Goal: Task Accomplishment & Management: Complete application form

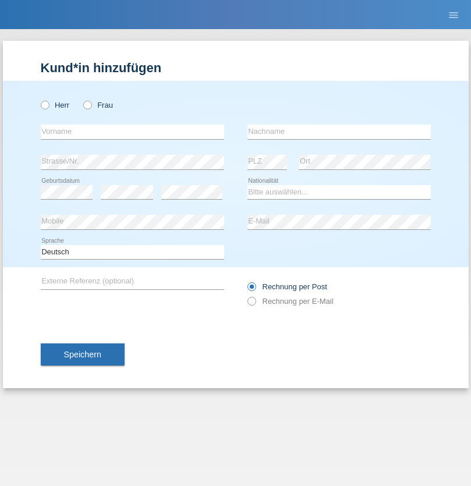
radio input "true"
click at [132, 132] on input "text" at bounding box center [133, 132] width 184 height 15
type input "Varga"
click at [339, 132] on input "text" at bounding box center [340, 132] width 184 height 15
type input "Florin"
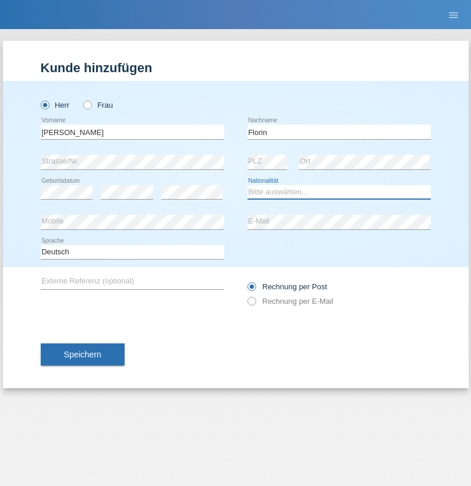
select select "RO"
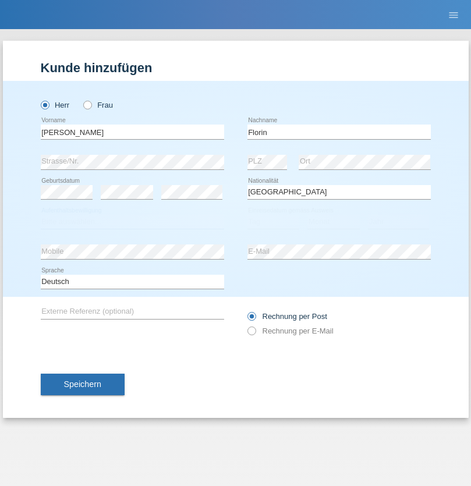
select select "C"
select select "29"
select select "02"
select select "2021"
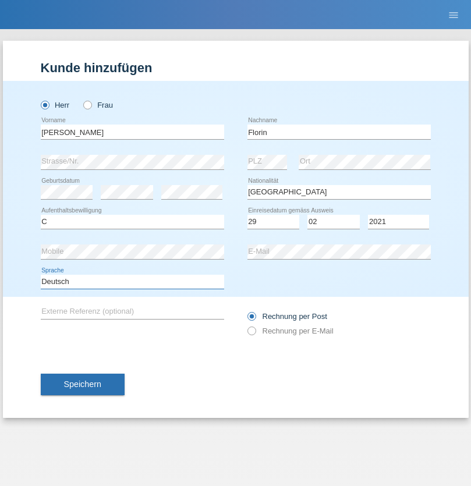
select select "en"
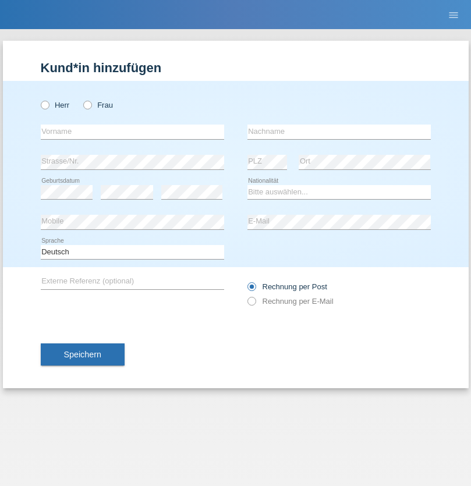
radio input "true"
click at [132, 132] on input "text" at bounding box center [133, 132] width 184 height 15
type input "Ruth"
click at [339, 132] on input "text" at bounding box center [340, 132] width 184 height 15
type input "Krebs"
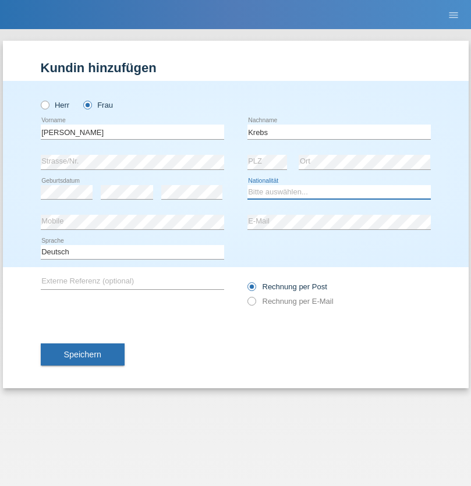
select select "CH"
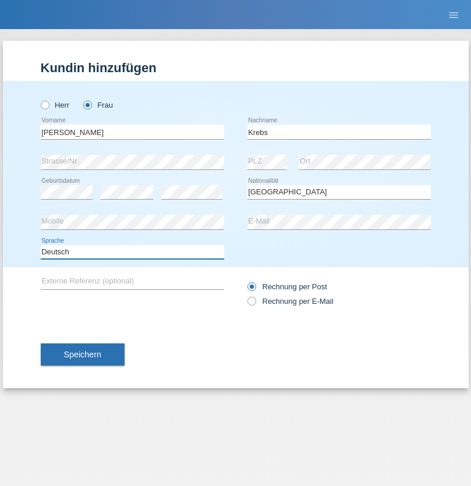
select select "en"
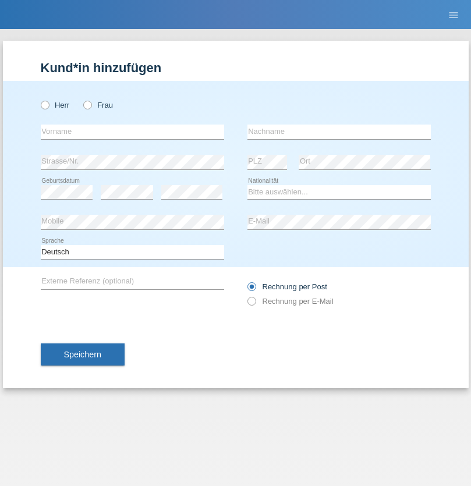
radio input "true"
click at [132, 132] on input "text" at bounding box center [133, 132] width 184 height 15
type input "Qovanaj"
click at [339, 132] on input "text" at bounding box center [340, 132] width 184 height 15
type input "Shaban"
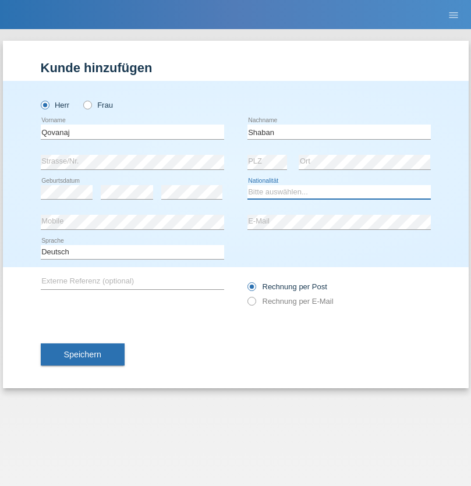
select select "CH"
radio input "true"
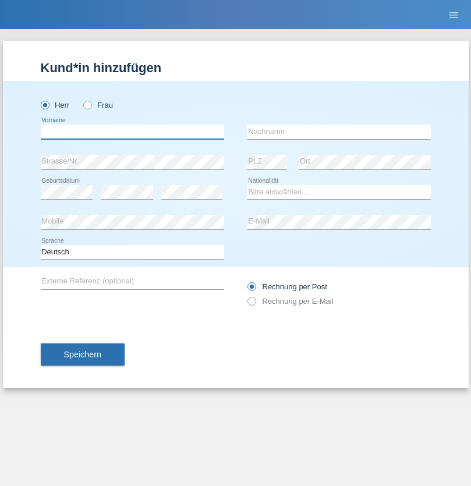
click at [132, 132] on input "text" at bounding box center [133, 132] width 184 height 15
type input "[PERSON_NAME]"
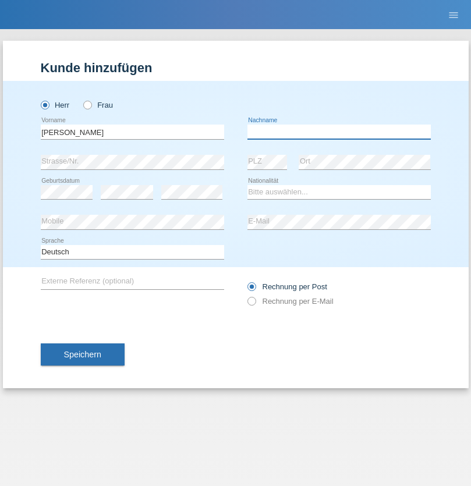
click at [339, 132] on input "text" at bounding box center [340, 132] width 184 height 15
type input "Dias"
select select "FR"
select select "C"
select select "01"
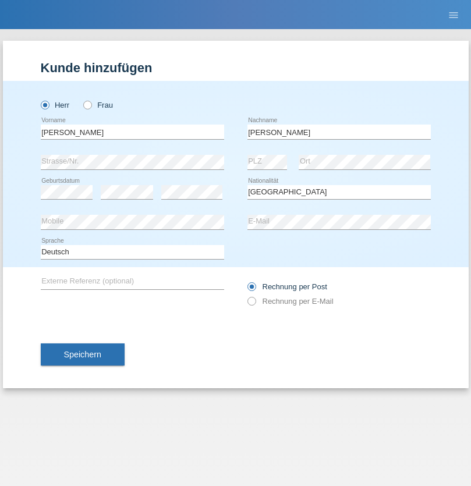
select select "01"
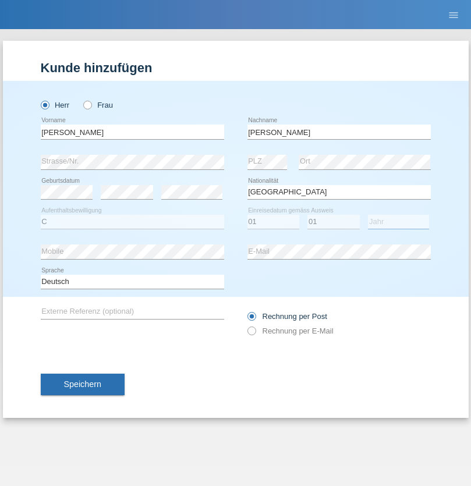
select select "2021"
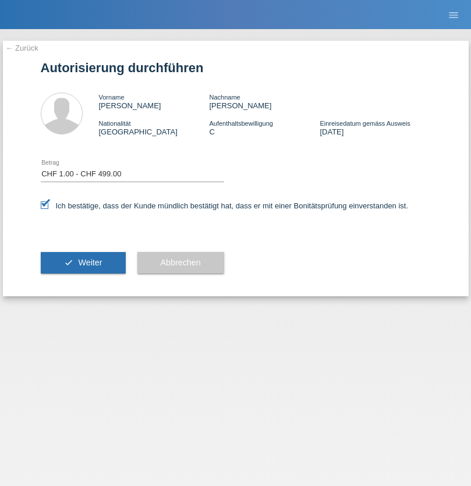
select select "1"
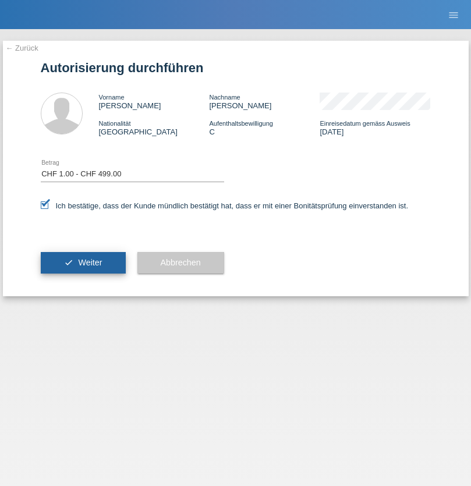
click at [83, 263] on span "Weiter" at bounding box center [90, 262] width 24 height 9
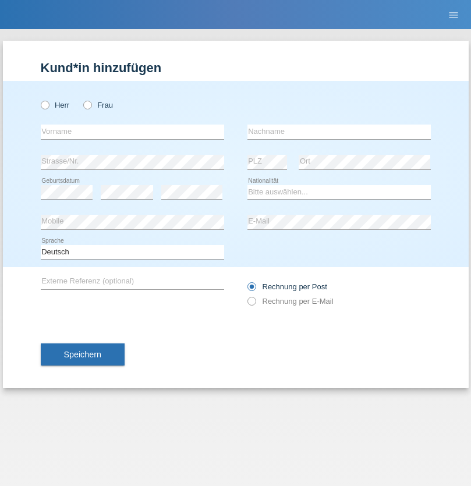
radio input "true"
click at [132, 132] on input "text" at bounding box center [133, 132] width 184 height 15
type input "[PERSON_NAME]"
click at [339, 132] on input "text" at bounding box center [340, 132] width 184 height 15
type input "Papikj"
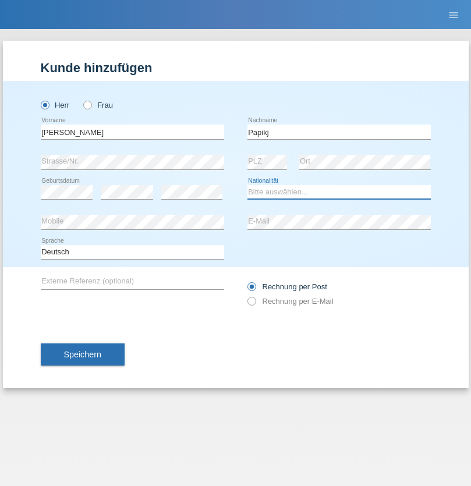
select select "CH"
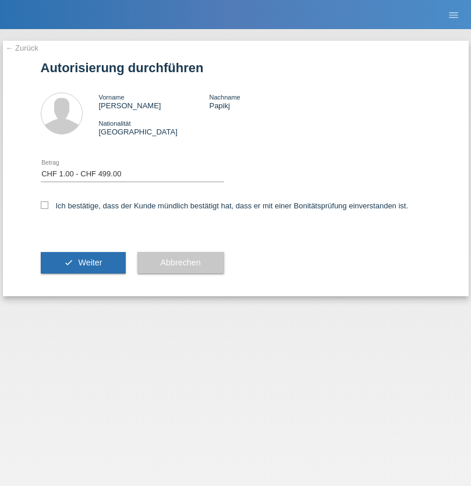
select select "1"
checkbox input "true"
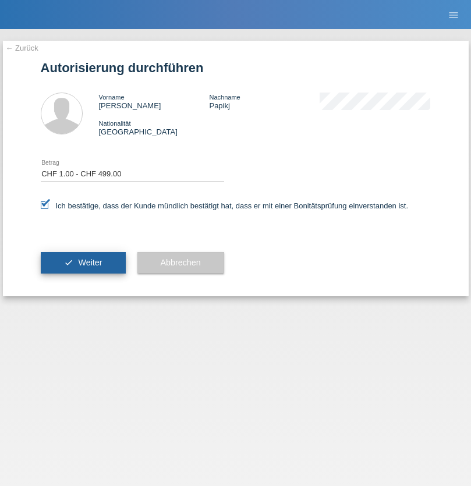
click at [83, 263] on span "Weiter" at bounding box center [90, 262] width 24 height 9
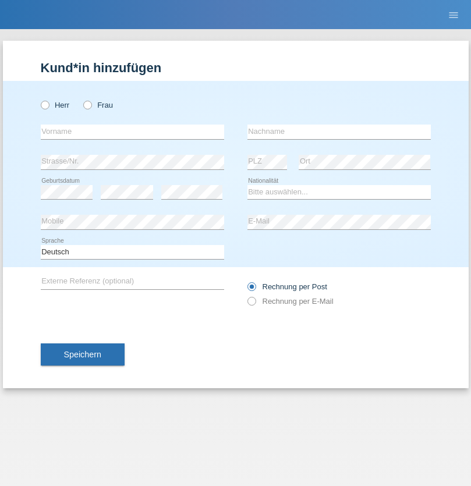
radio input "true"
click at [132, 132] on input "text" at bounding box center [133, 132] width 184 height 15
type input "[PERSON_NAME]"
click at [339, 132] on input "text" at bounding box center [340, 132] width 184 height 15
type input "Gashi"
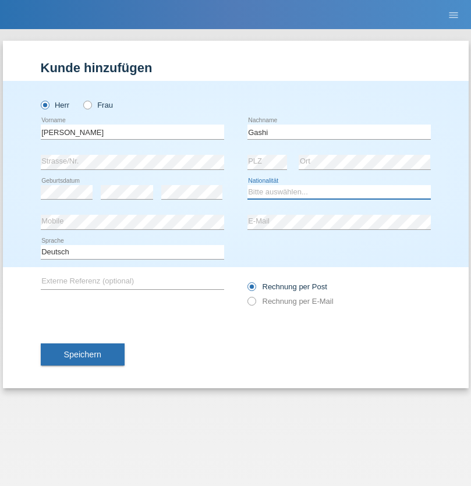
select select "HR"
select select "C"
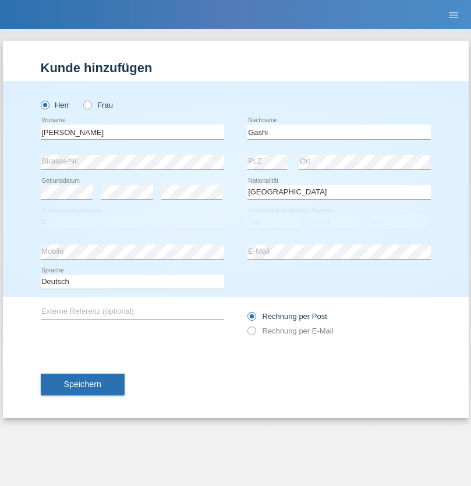
select select "27"
select select "07"
select select "2007"
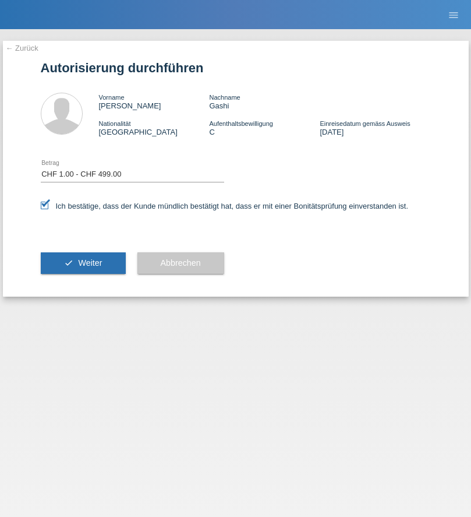
select select "1"
click at [83, 263] on span "Weiter" at bounding box center [90, 262] width 24 height 9
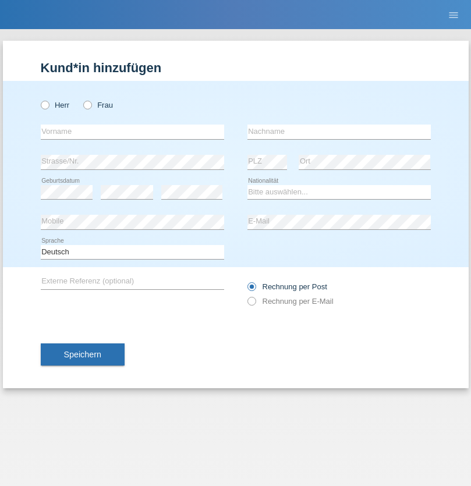
radio input "true"
click at [132, 132] on input "text" at bounding box center [133, 132] width 184 height 15
type input "Cedric"
click at [339, 132] on input "text" at bounding box center [340, 132] width 184 height 15
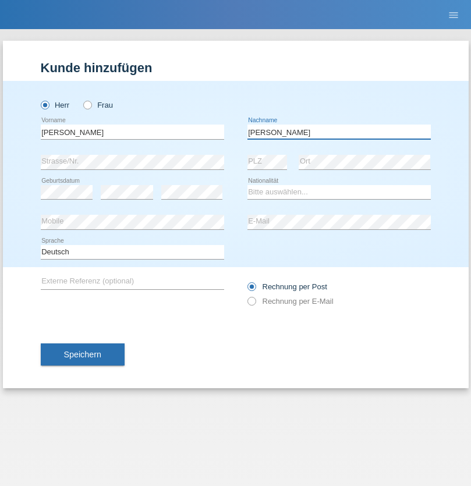
type input "Keller"
select select "CH"
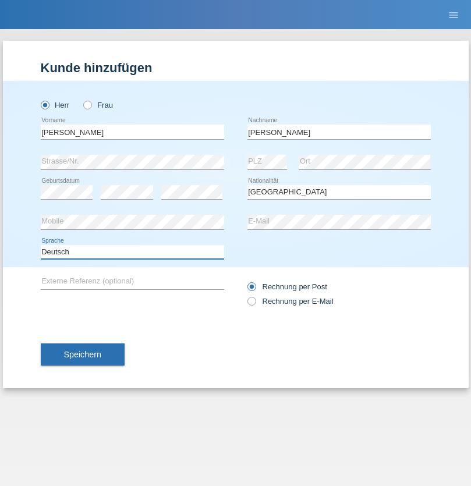
select select "en"
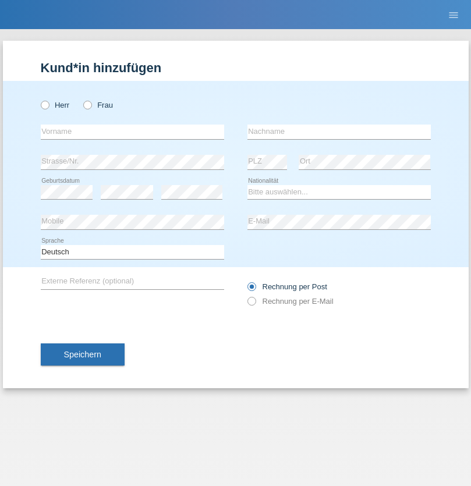
radio input "true"
click at [132, 132] on input "text" at bounding box center [133, 132] width 184 height 15
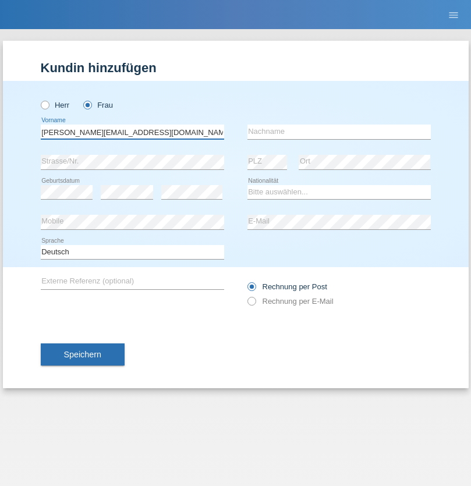
type input "[PERSON_NAME][EMAIL_ADDRESS][DOMAIN_NAME]"
click at [339, 132] on input "text" at bounding box center [340, 132] width 184 height 15
type input "Hylaj"
select select "CH"
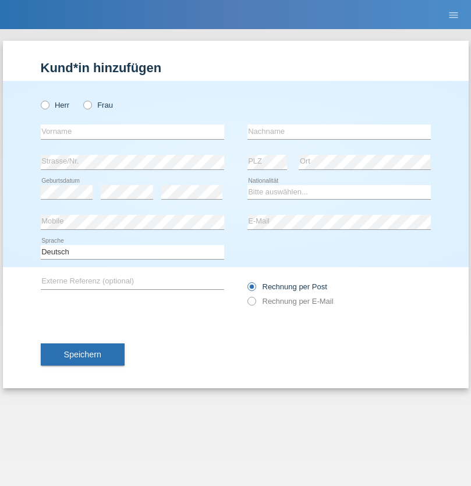
radio input "true"
click at [132, 132] on input "text" at bounding box center [133, 132] width 184 height 15
type input "luka"
click at [339, 132] on input "text" at bounding box center [340, 132] width 184 height 15
type input "kocic"
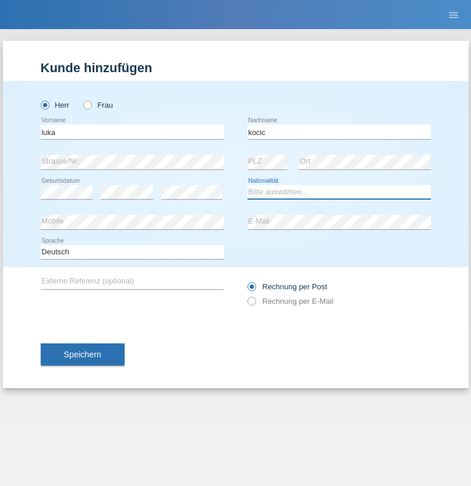
select select "RS"
select select "C"
select select "21"
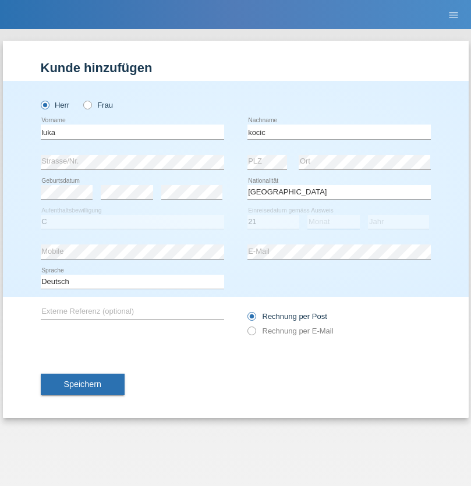
select select "04"
select select "1999"
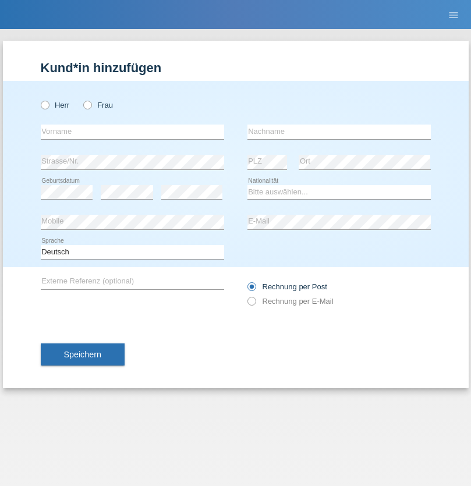
radio input "true"
click at [132, 132] on input "text" at bounding box center [133, 132] width 184 height 15
type input "Marian"
click at [339, 132] on input "text" at bounding box center [340, 132] width 184 height 15
type input "Matusa"
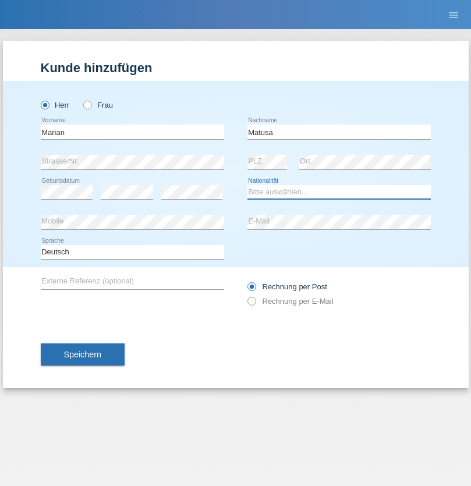
select select "RO"
select select "C"
select select "01"
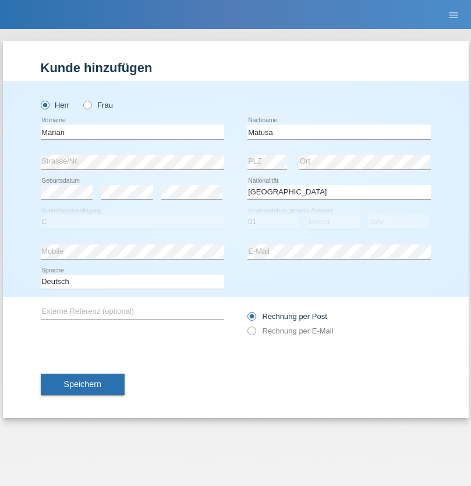
select select "06"
select select "2016"
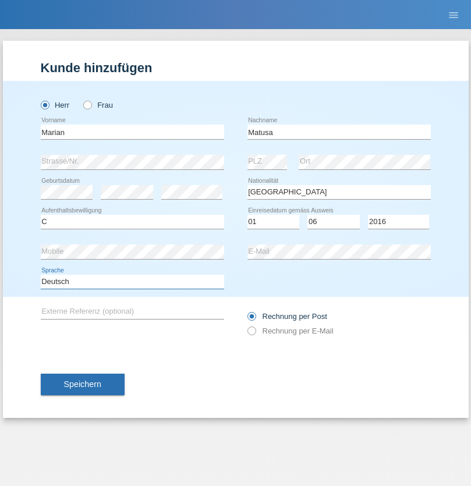
select select "en"
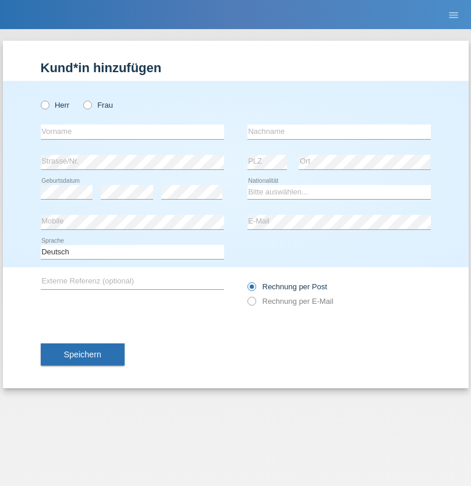
radio input "true"
click at [132, 132] on input "text" at bounding box center [133, 132] width 184 height 15
type input "[PERSON_NAME]"
click at [339, 132] on input "text" at bounding box center [340, 132] width 184 height 15
type input "Weinlein"
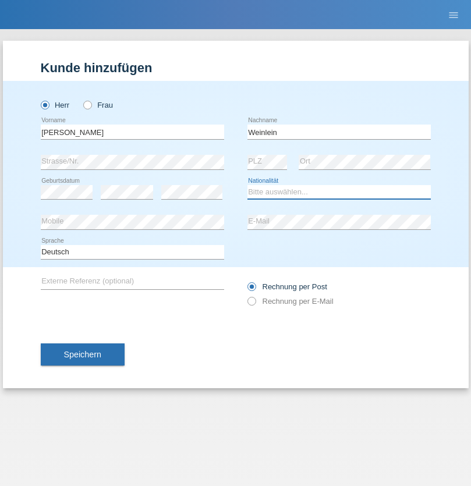
select select "CH"
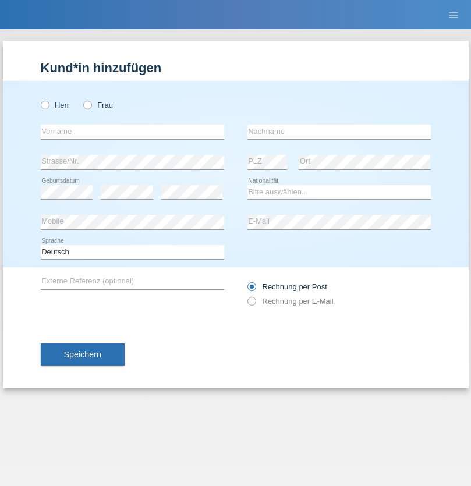
radio input "true"
click at [132, 132] on input "text" at bounding box center [133, 132] width 184 height 15
type input "Jashari lmeri"
click at [339, 132] on input "text" at bounding box center [340, 132] width 184 height 15
type input "Rabije"
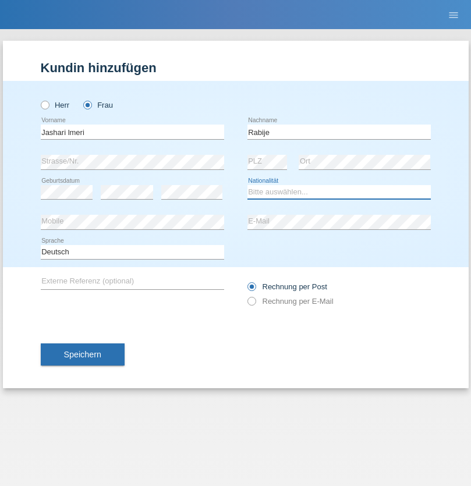
select select "CH"
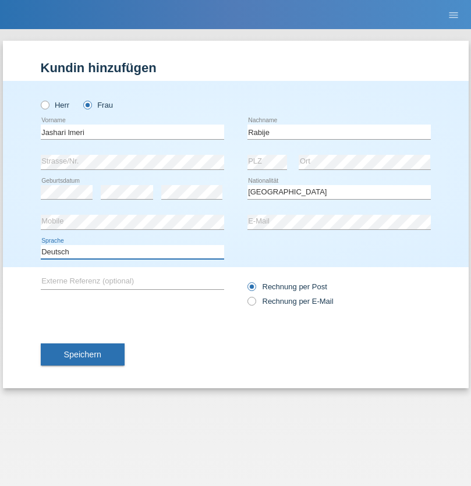
select select "en"
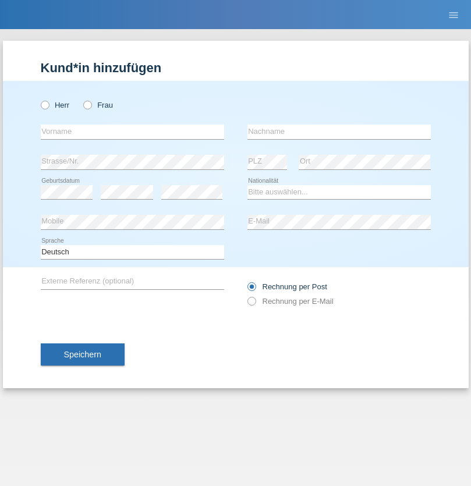
radio input "true"
click at [132, 132] on input "text" at bounding box center [133, 132] width 184 height 15
type input "firat"
click at [339, 132] on input "text" at bounding box center [340, 132] width 184 height 15
type input "kara"
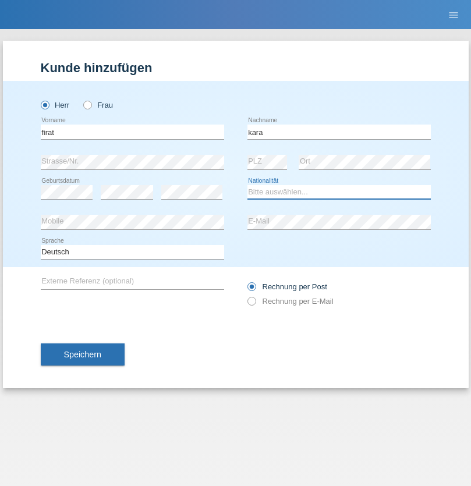
select select "CH"
radio input "true"
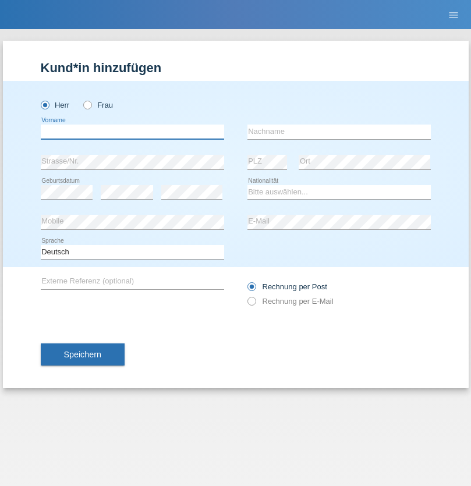
click at [132, 132] on input "text" at bounding box center [133, 132] width 184 height 15
type input "Gigov"
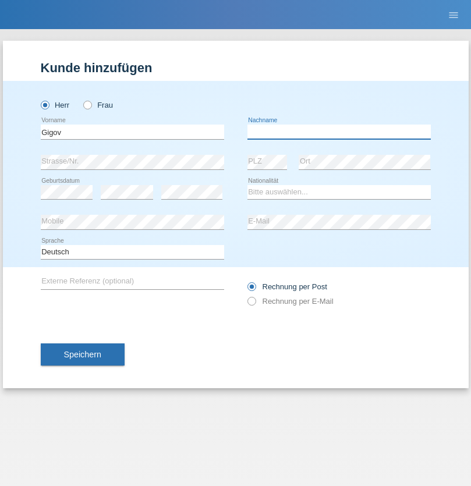
click at [339, 132] on input "text" at bounding box center [340, 132] width 184 height 15
type input "Zhan"
select select "BG"
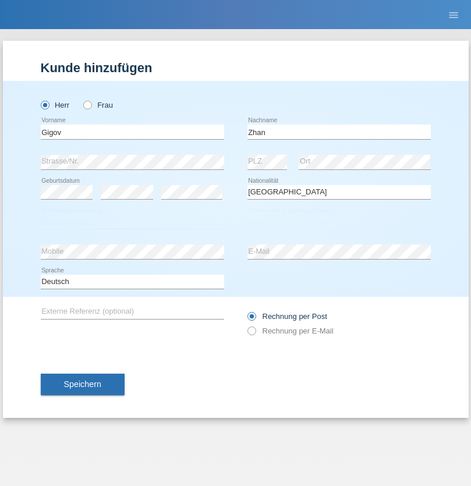
select select "C"
select select "23"
select select "10"
select select "2021"
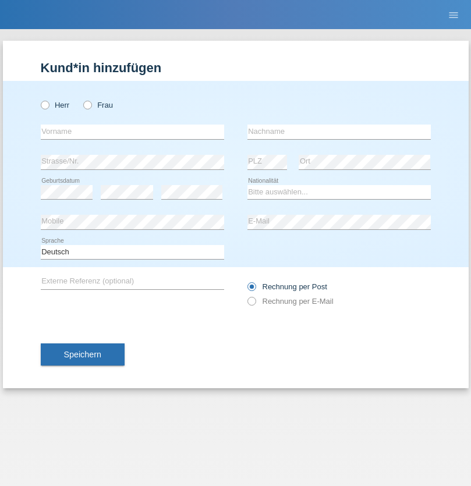
radio input "true"
click at [132, 132] on input "text" at bounding box center [133, 132] width 184 height 15
type input "Amand"
click at [339, 132] on input "text" at bounding box center [340, 132] width 184 height 15
type input "Pires"
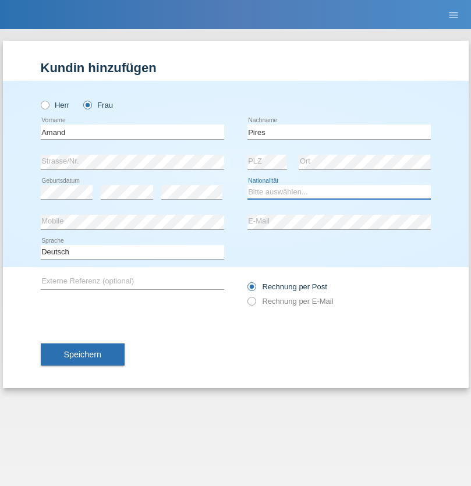
select select "CH"
radio input "true"
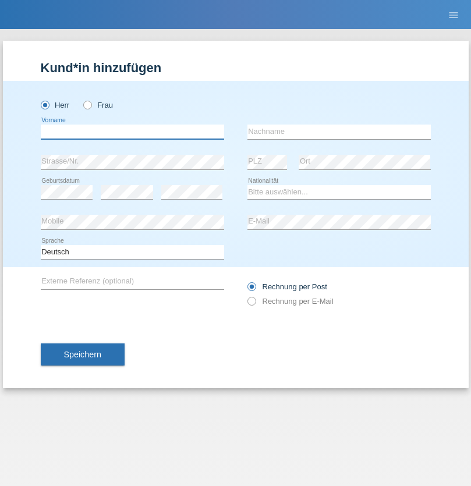
click at [132, 132] on input "text" at bounding box center [133, 132] width 184 height 15
type input "[PERSON_NAME]"
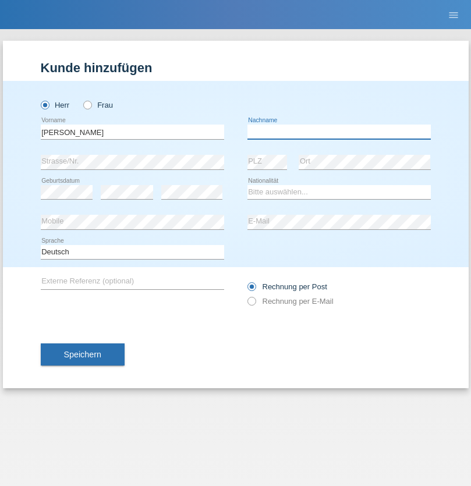
click at [339, 132] on input "text" at bounding box center [340, 132] width 184 height 15
type input "Saidi"
select select "CH"
radio input "true"
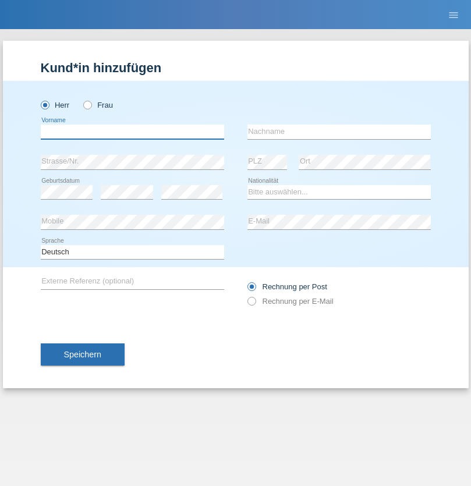
click at [132, 132] on input "text" at bounding box center [133, 132] width 184 height 15
type input "Matusa"
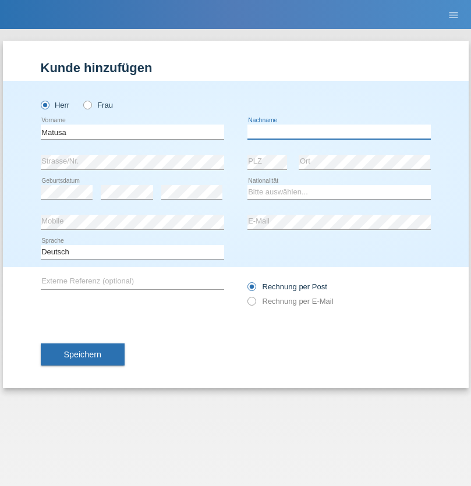
click at [339, 132] on input "text" at bounding box center [340, 132] width 184 height 15
type input "Marian valentin"
select select "OM"
select select "C"
select select "01"
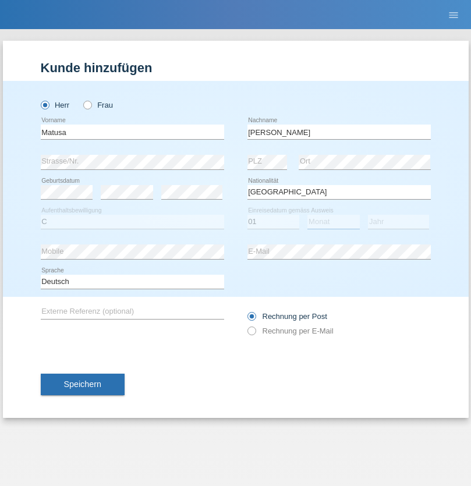
select select "06"
select select "2016"
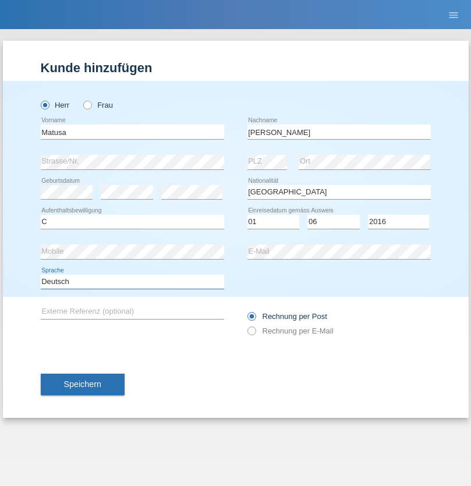
select select "en"
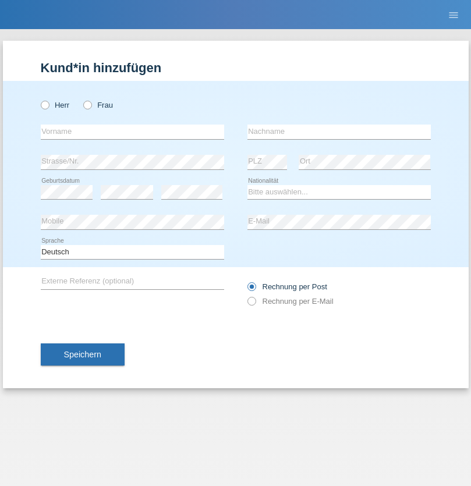
radio input "true"
click at [132, 132] on input "text" at bounding box center [133, 132] width 184 height 15
type input "Edinson Maurício"
click at [339, 132] on input "text" at bounding box center [340, 132] width 184 height 15
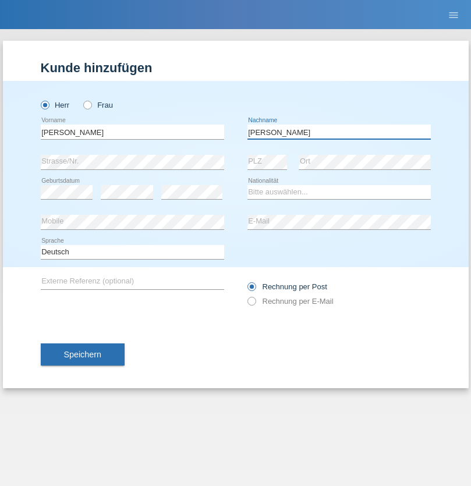
type input "Branquinho Alexander"
select select "PT"
select select "C"
select select "23"
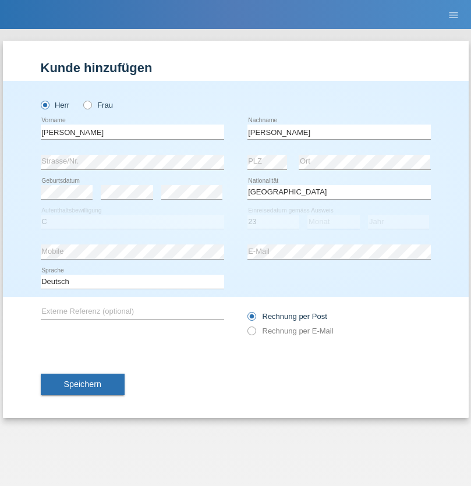
select select "08"
select select "2021"
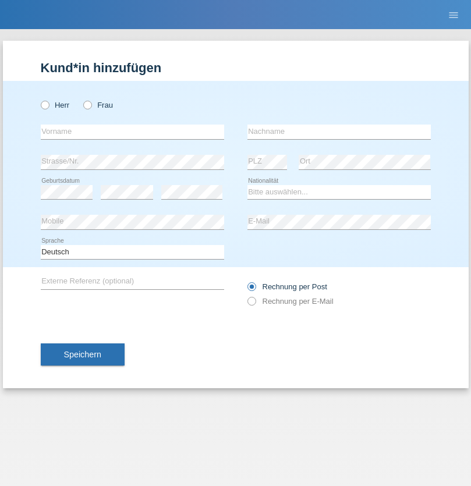
radio input "true"
click at [132, 132] on input "text" at bounding box center [133, 132] width 184 height 15
type input "Luca"
click at [339, 132] on input "text" at bounding box center [340, 132] width 184 height 15
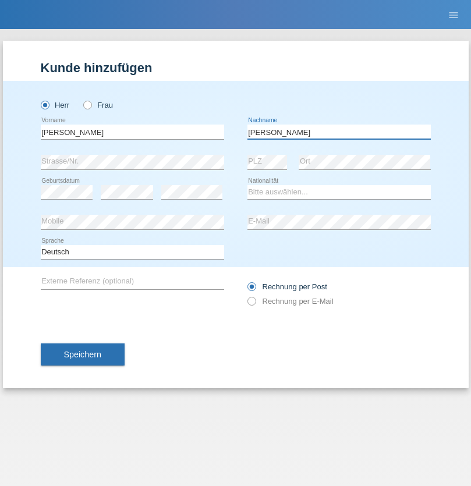
type input "Meier"
select select "CH"
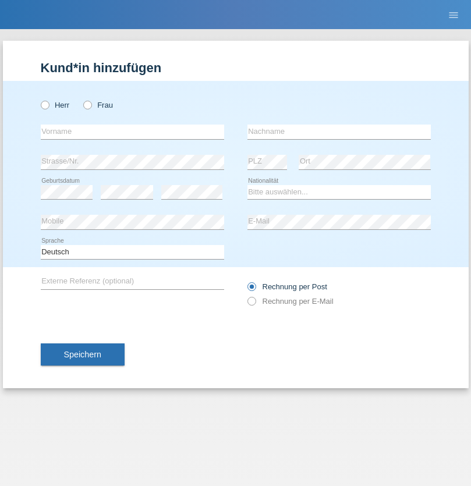
radio input "true"
click at [132, 132] on input "text" at bounding box center [133, 132] width 184 height 15
type input "Szilvia"
click at [339, 132] on input "text" at bounding box center [340, 132] width 184 height 15
type input "Olakh"
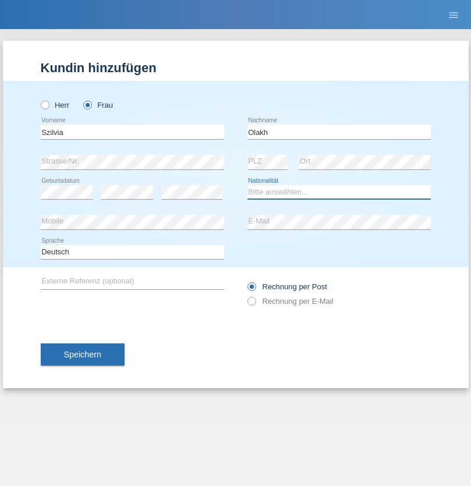
select select "UA"
select select "C"
select select "15"
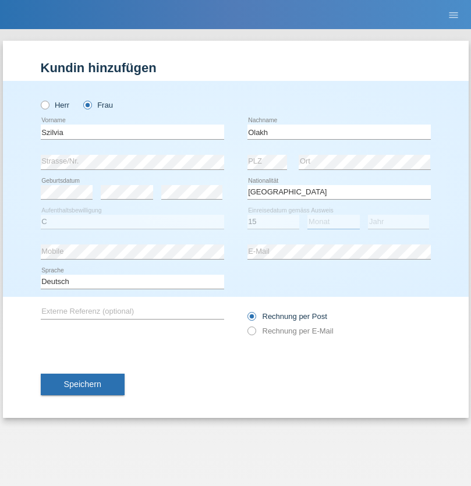
select select "09"
select select "2021"
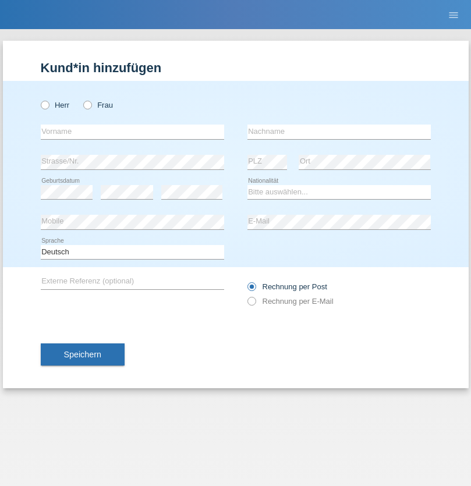
radio input "true"
click at [132, 132] on input "text" at bounding box center [133, 132] width 184 height 15
type input "Asrit"
click at [339, 132] on input "text" at bounding box center [340, 132] width 184 height 15
type input "Kupa"
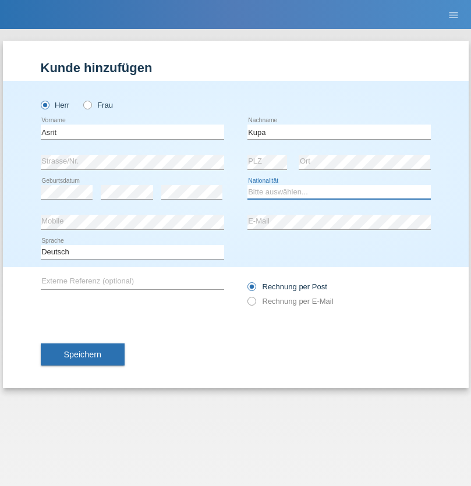
select select "MK"
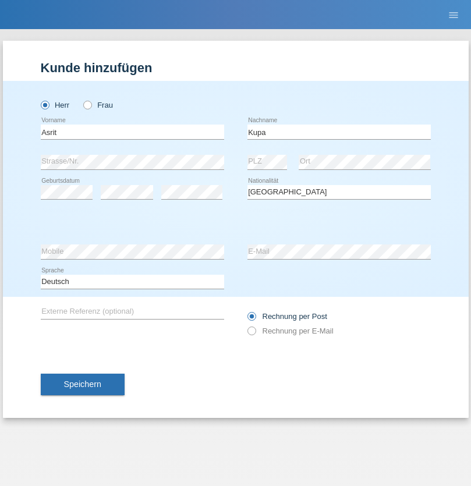
select select "C"
select select "27"
select select "05"
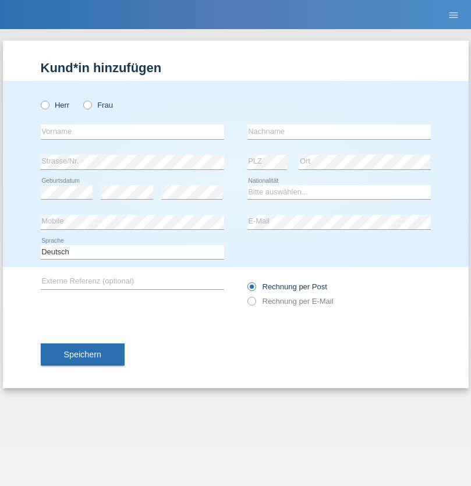
radio input "true"
click at [132, 132] on input "text" at bounding box center [133, 132] width 184 height 15
type input "[PERSON_NAME]"
click at [339, 132] on input "text" at bounding box center [340, 132] width 184 height 15
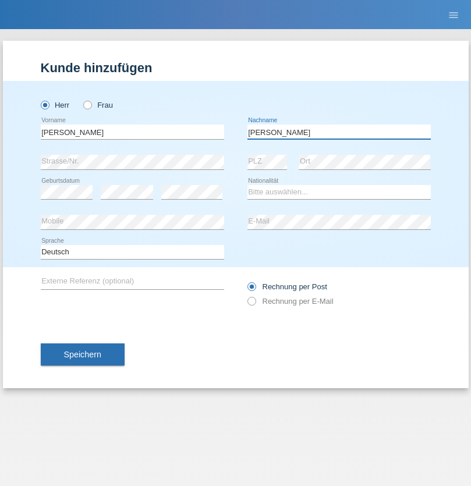
type input "[PERSON_NAME]"
select select "SY"
select select "C"
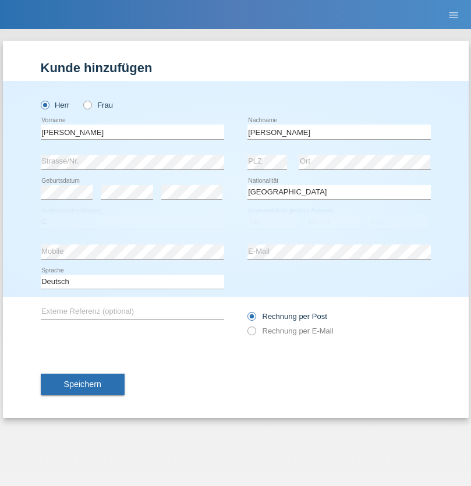
select select "15"
select select "09"
select select "2021"
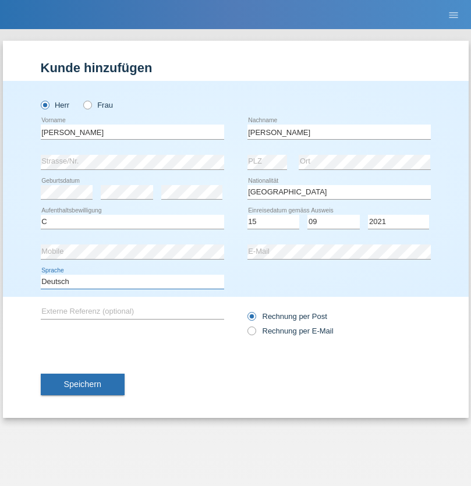
select select "en"
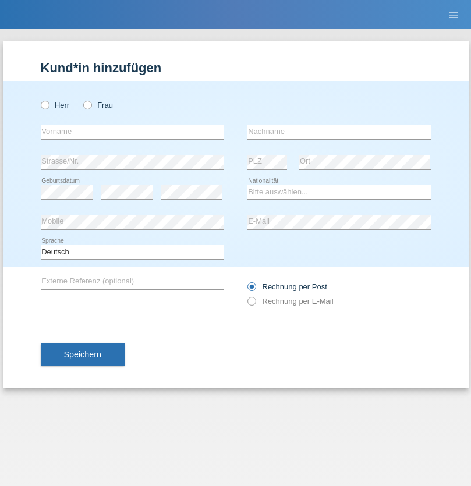
radio input "true"
select select "CH"
radio input "true"
click at [132, 132] on input "text" at bounding box center [133, 132] width 184 height 15
type input "[PERSON_NAME]"
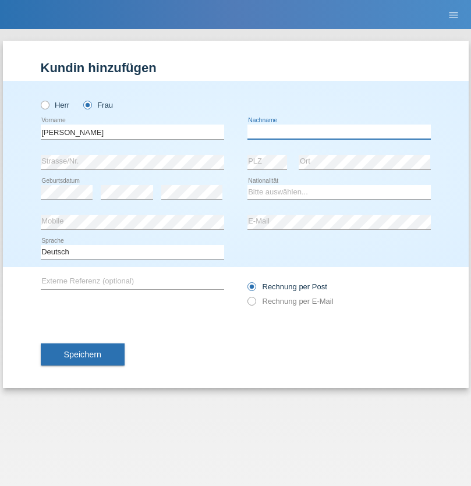
click at [339, 132] on input "text" at bounding box center [340, 132] width 184 height 15
type input "Bacic"
select select "CH"
